Goal: Task Accomplishment & Management: Complete application form

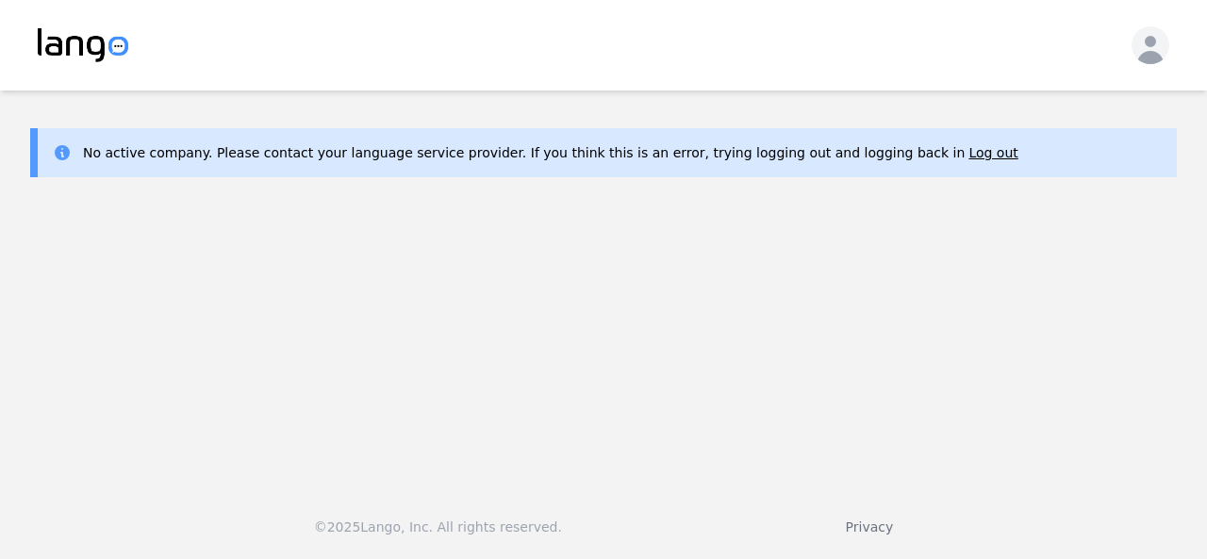
click at [1090, 306] on main "No active company. Please contact your language service provider. If you think …" at bounding box center [603, 282] width 1207 height 382
click at [969, 152] on button "Log out" at bounding box center [993, 152] width 49 height 19
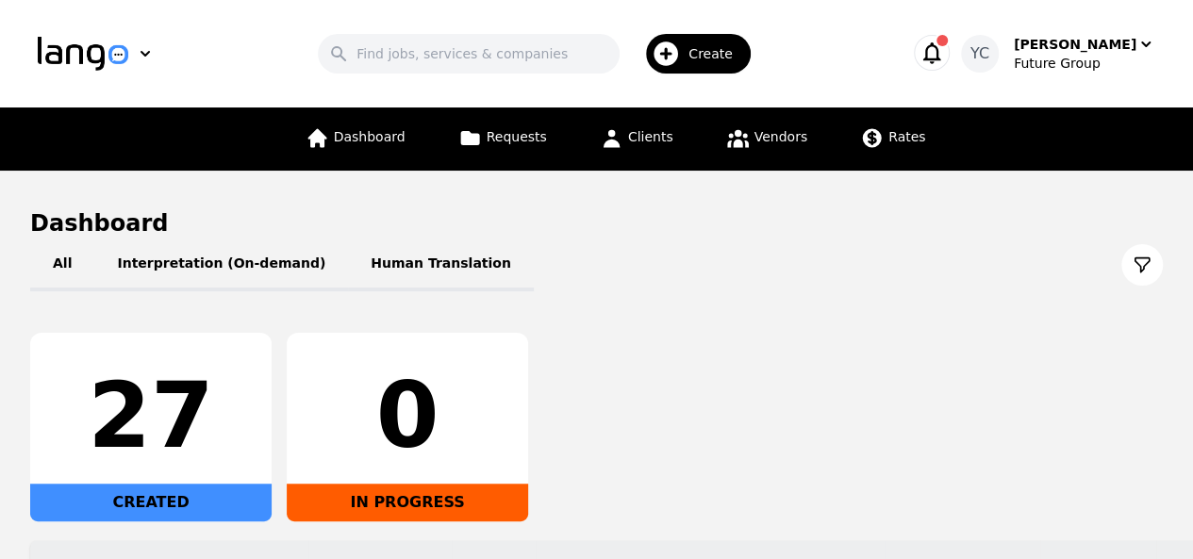
click at [705, 53] on span "Create" at bounding box center [717, 53] width 58 height 19
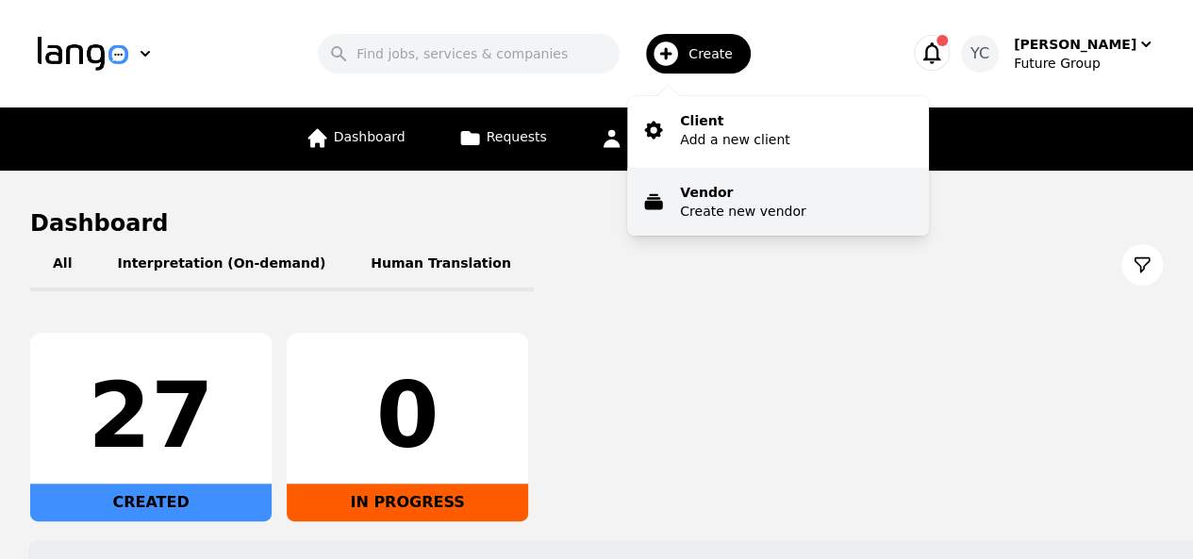
click at [755, 191] on p "Vendor" at bounding box center [742, 192] width 125 height 19
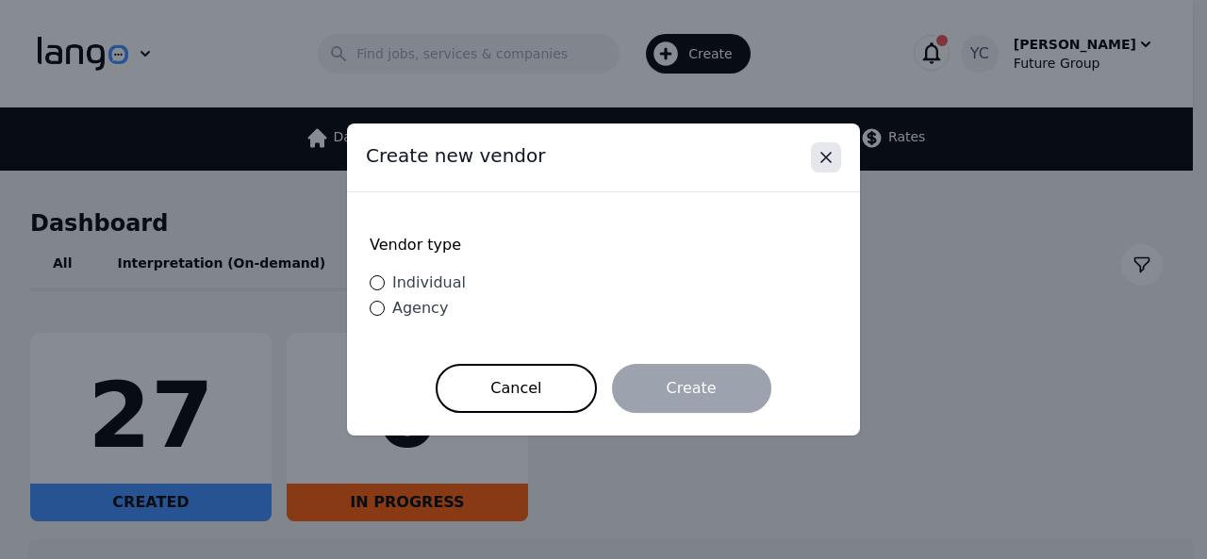
click at [822, 162] on icon "Close" at bounding box center [825, 157] width 9 height 9
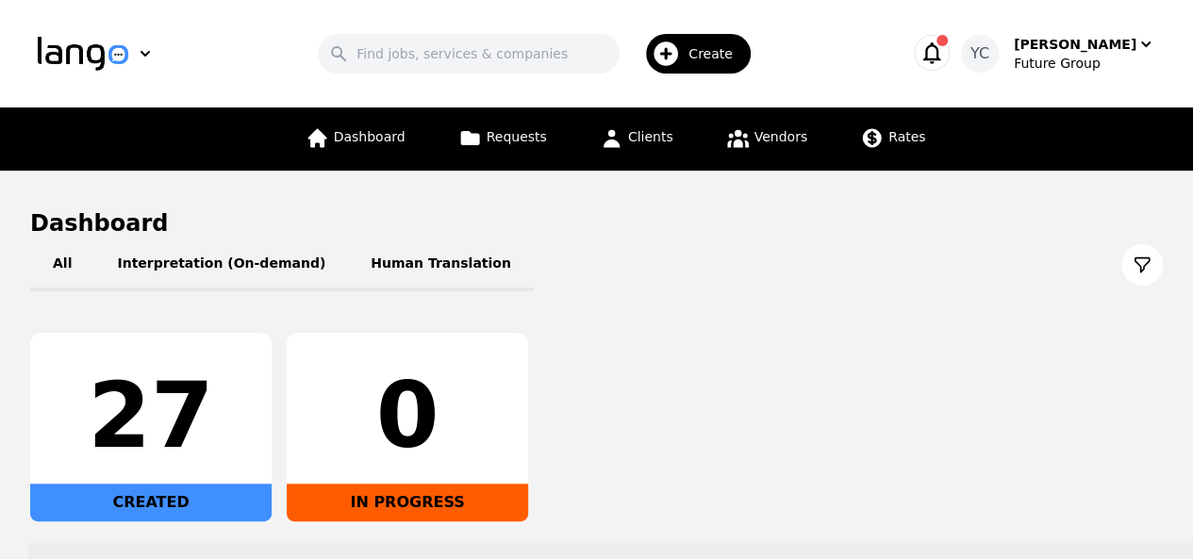
click at [709, 51] on span "Create" at bounding box center [717, 53] width 58 height 19
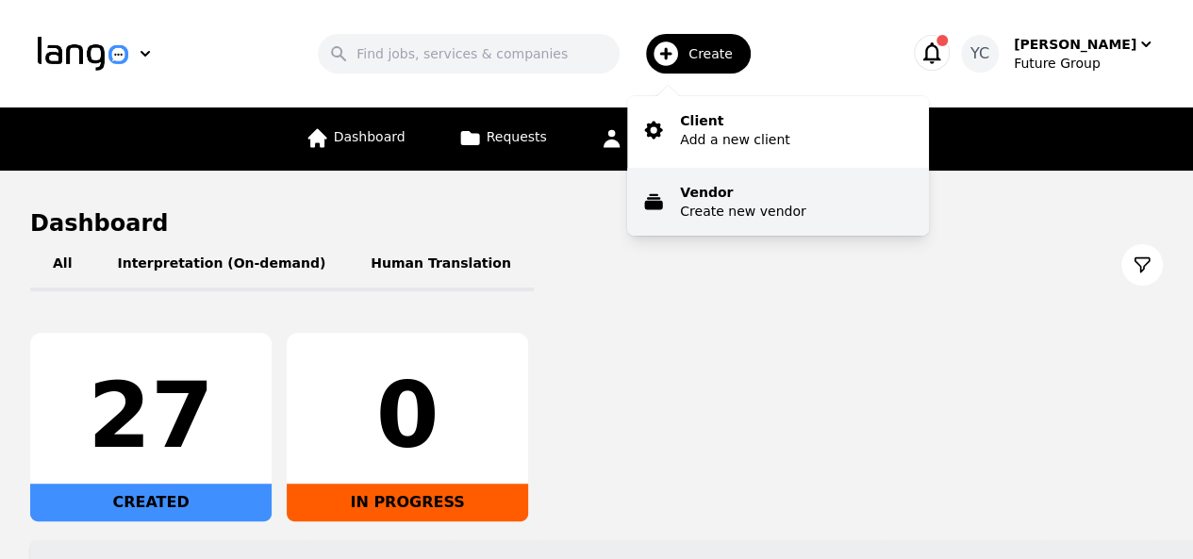
click at [754, 192] on p "Vendor" at bounding box center [742, 192] width 125 height 19
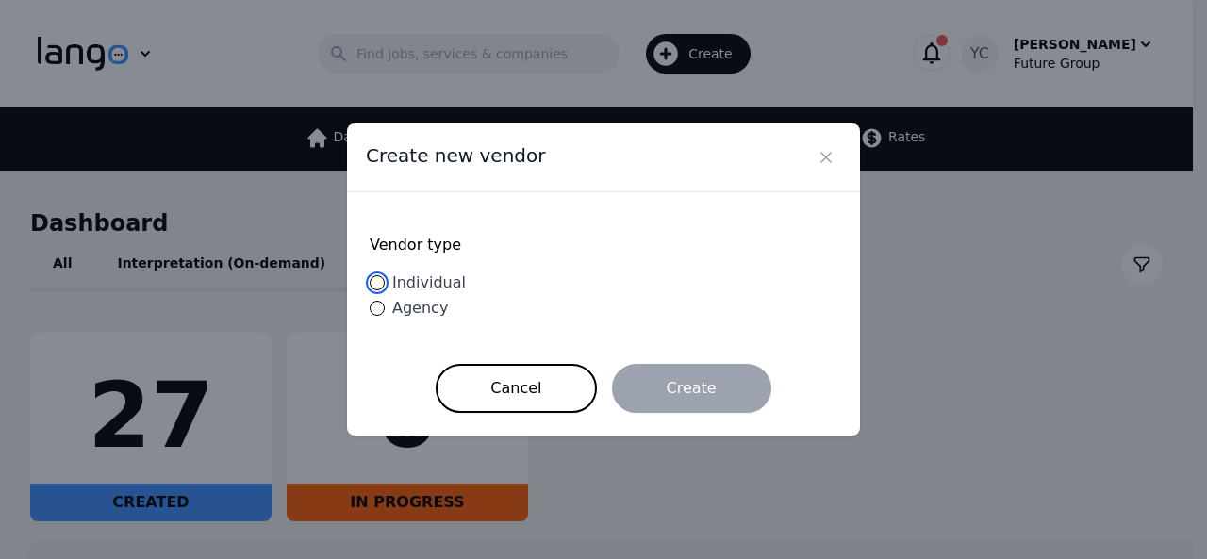
click at [373, 282] on input "Individual" at bounding box center [377, 282] width 15 height 15
radio input "true"
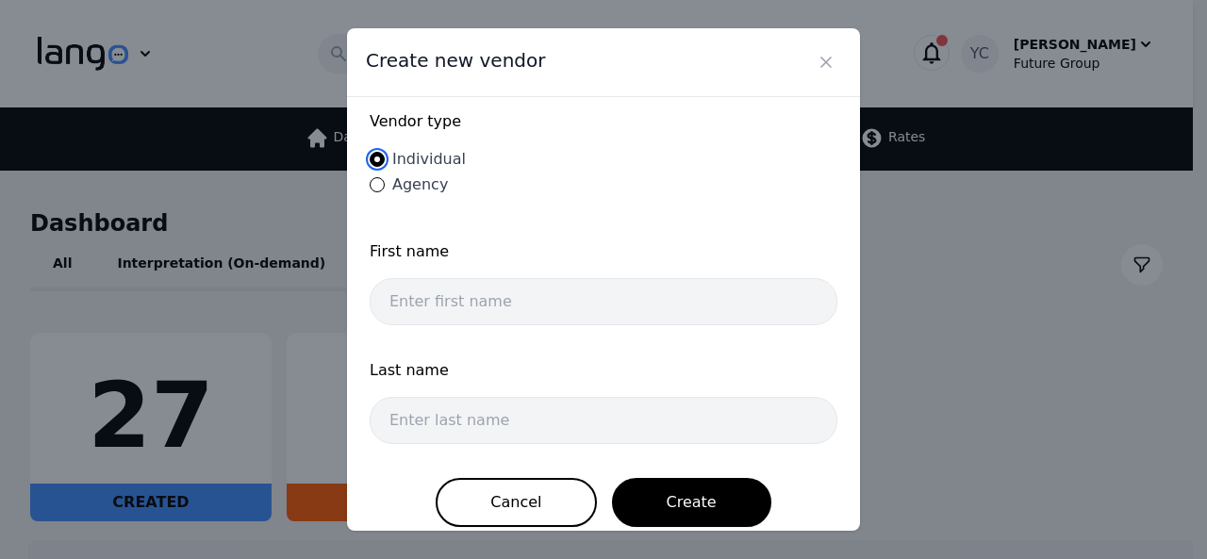
scroll to position [41, 0]
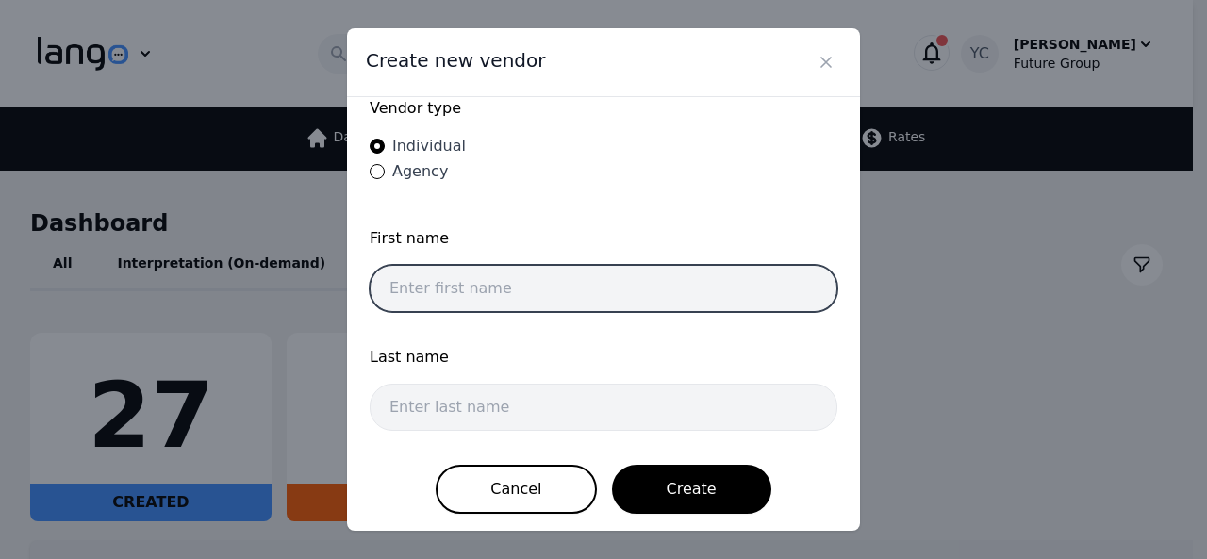
click at [428, 280] on input "text" at bounding box center [604, 288] width 468 height 47
type input "[PERSON_NAME]"
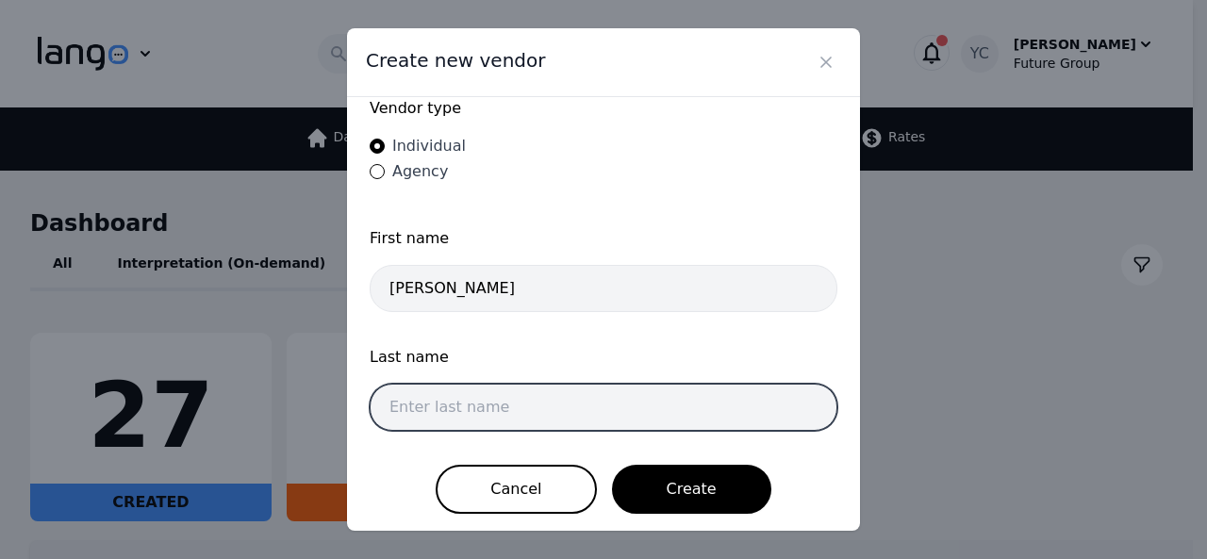
click at [451, 400] on input "text" at bounding box center [604, 407] width 468 height 47
type input "[PERSON_NAME]"
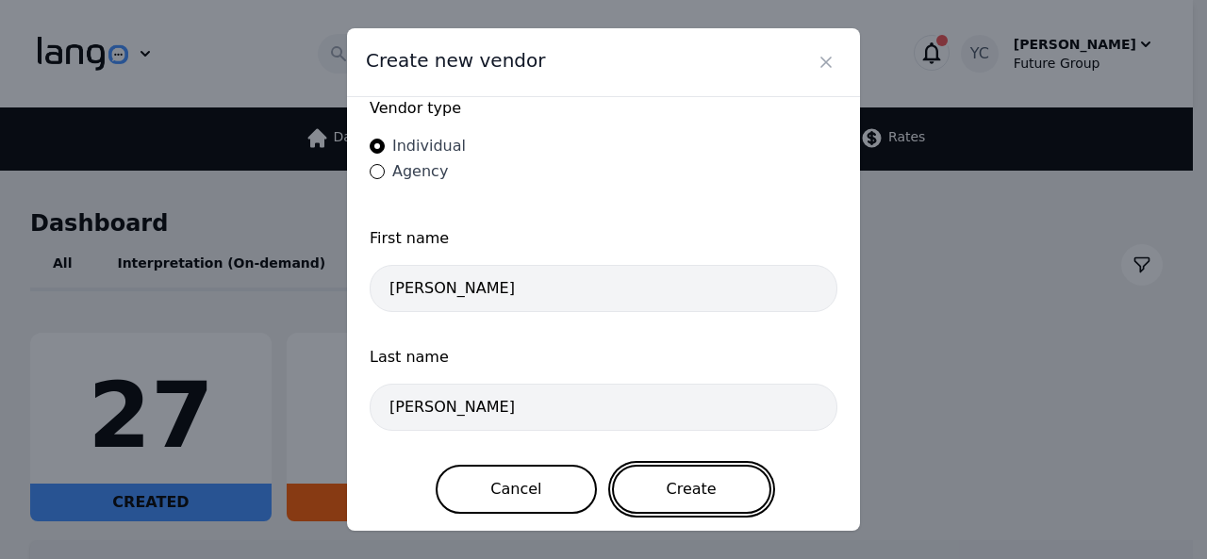
click at [671, 482] on button "Create" at bounding box center [691, 489] width 159 height 49
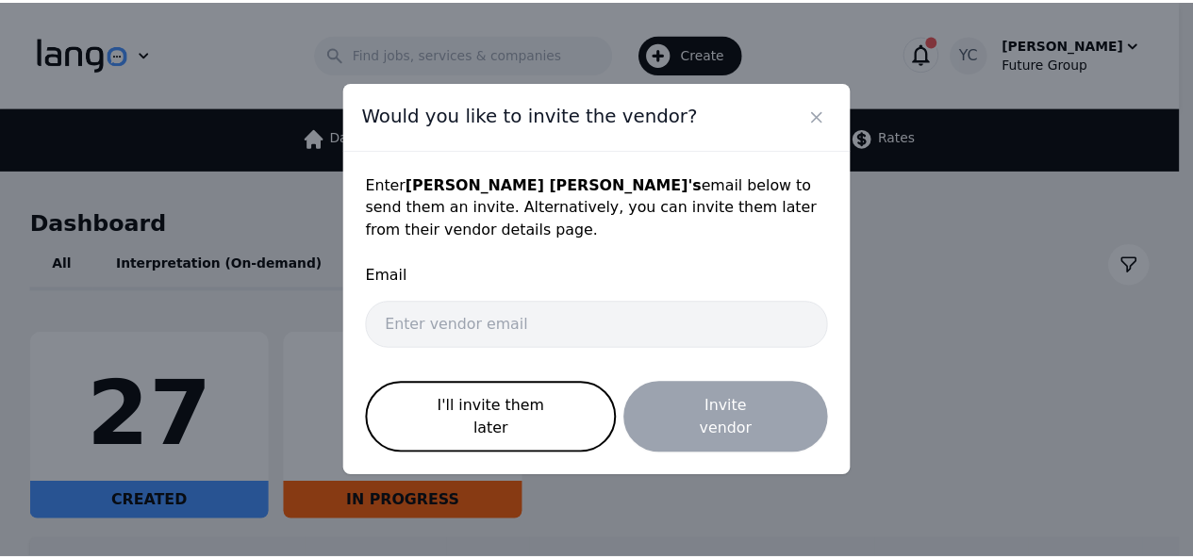
scroll to position [0, 0]
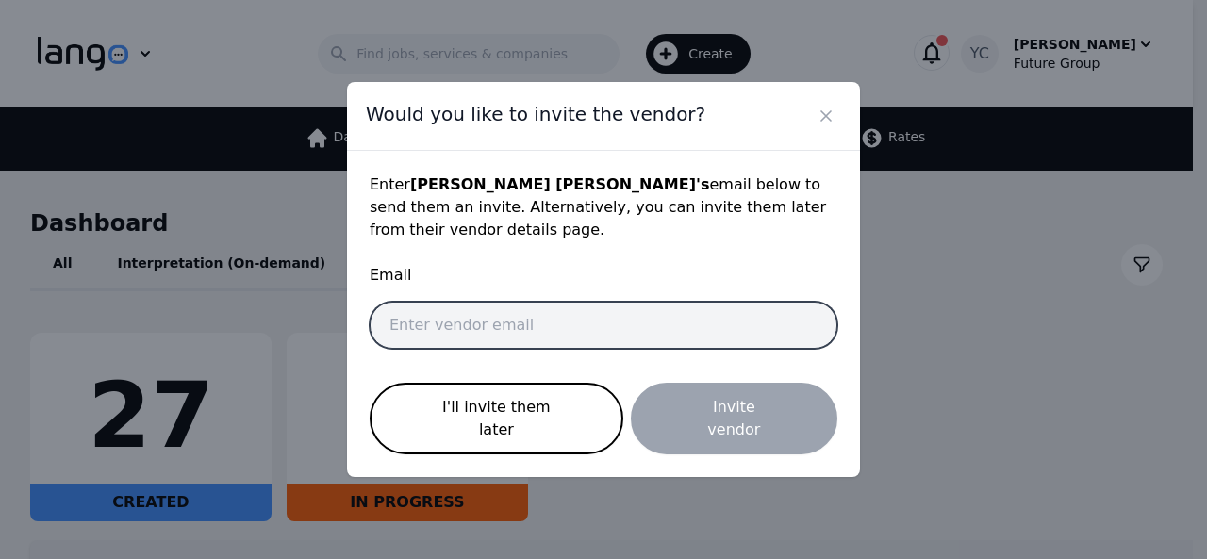
click at [540, 325] on input "email" at bounding box center [604, 325] width 468 height 47
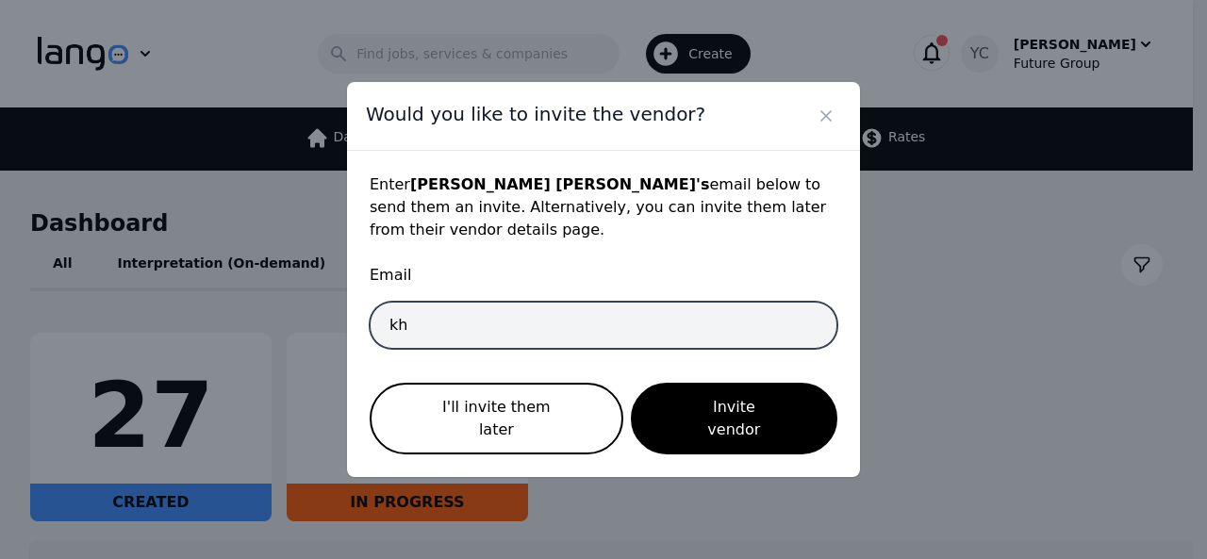
type input "[EMAIL_ADDRESS][DOMAIN_NAME]"
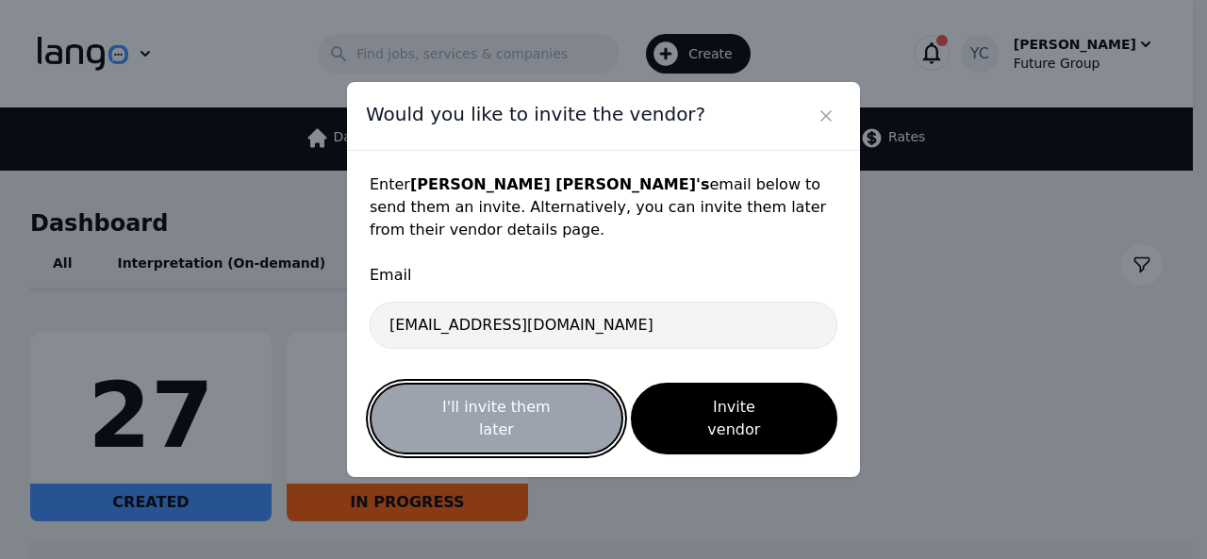
click at [512, 403] on button "I'll invite them later" at bounding box center [497, 419] width 254 height 72
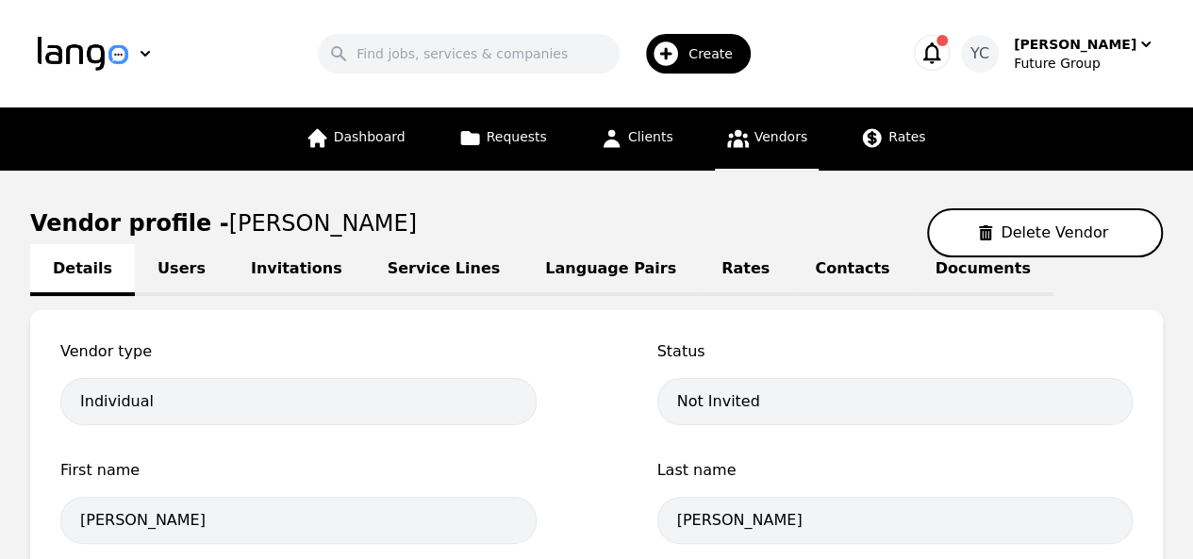
click at [522, 280] on link "Language Pairs" at bounding box center [610, 270] width 176 height 52
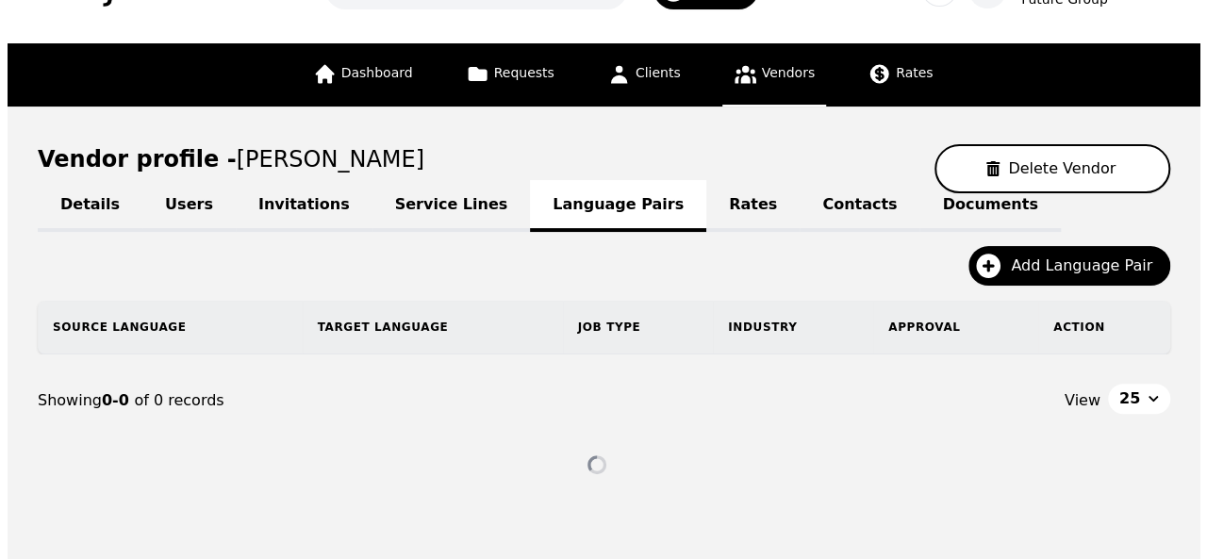
scroll to position [73, 0]
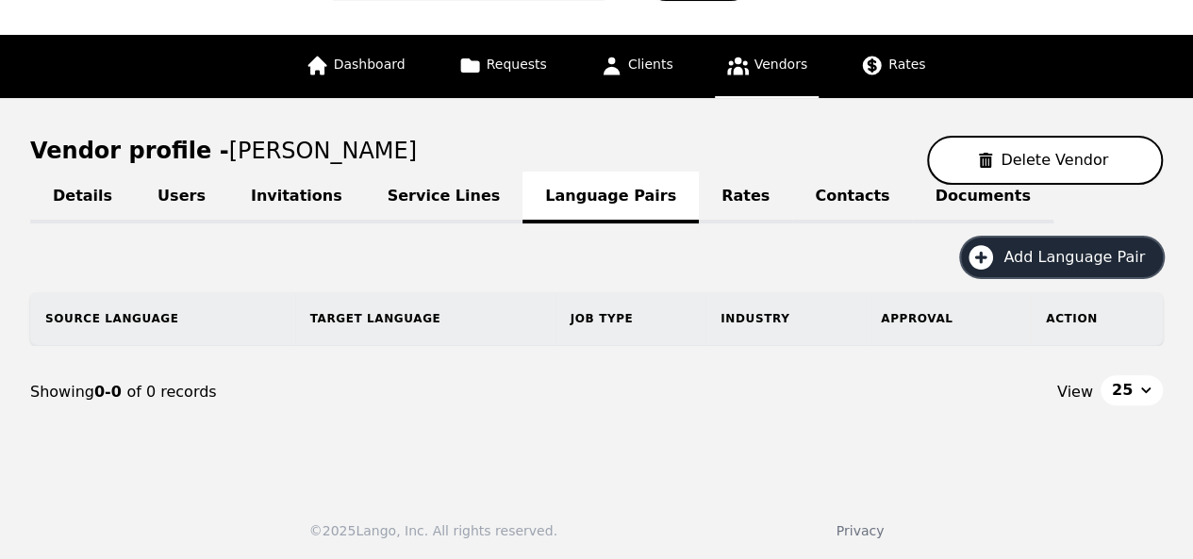
click at [996, 256] on icon "button" at bounding box center [981, 257] width 30 height 30
